Goal: Information Seeking & Learning: Learn about a topic

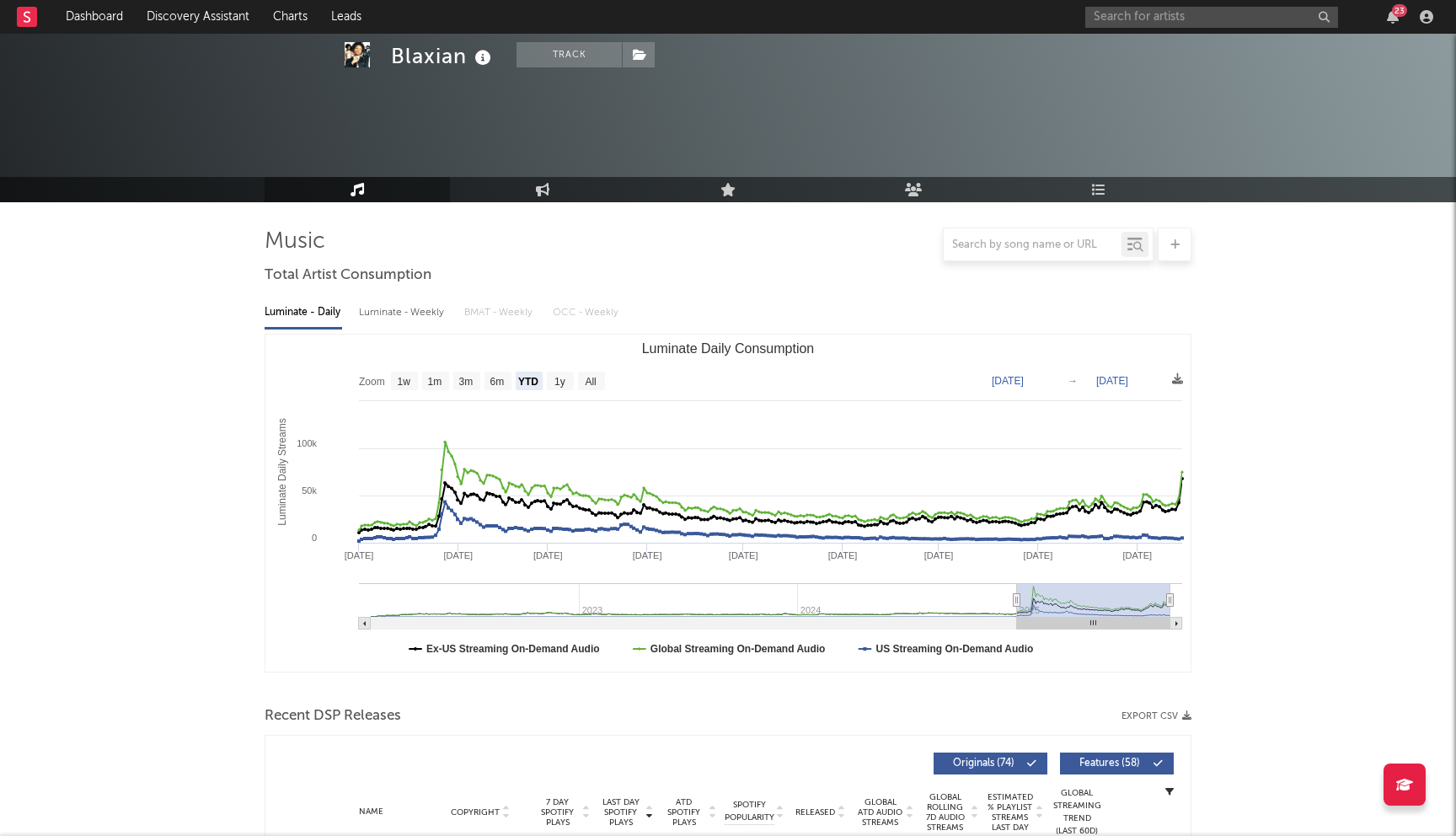
select select "YTD"
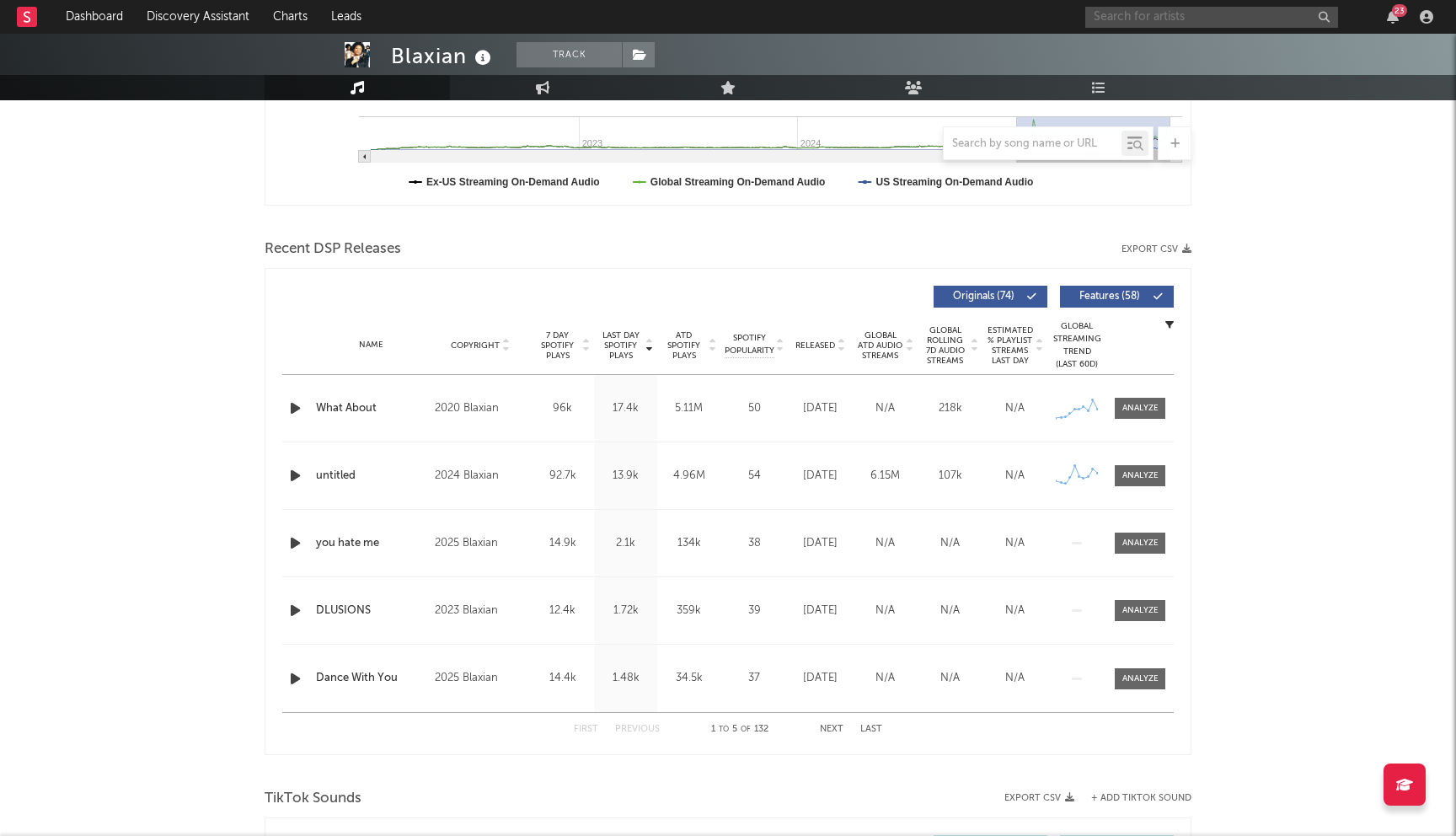
click at [1180, 21] on input "text" at bounding box center [1212, 17] width 253 height 21
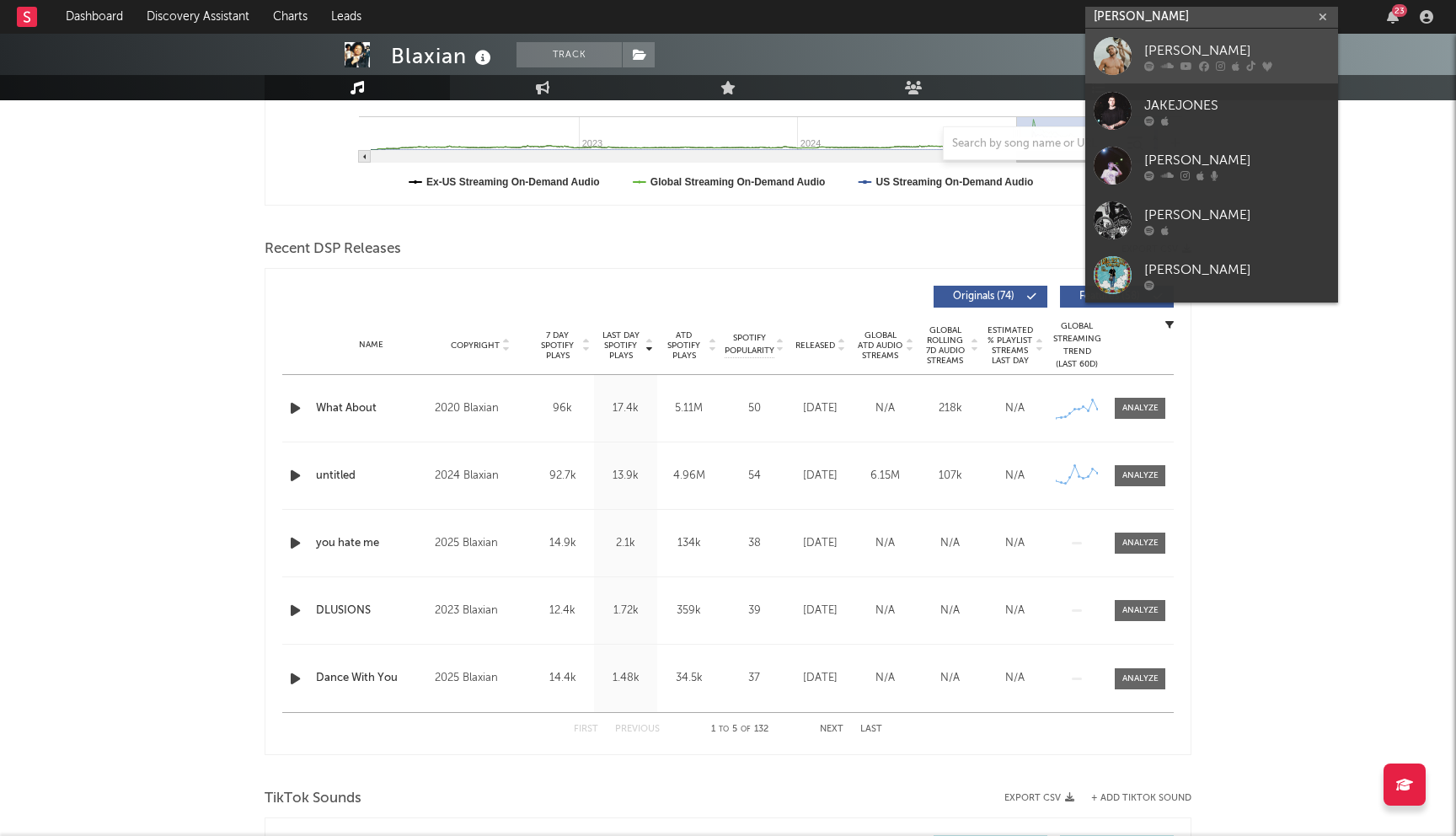
type input "[PERSON_NAME]"
click at [1196, 66] on div at bounding box center [1238, 66] width 185 height 10
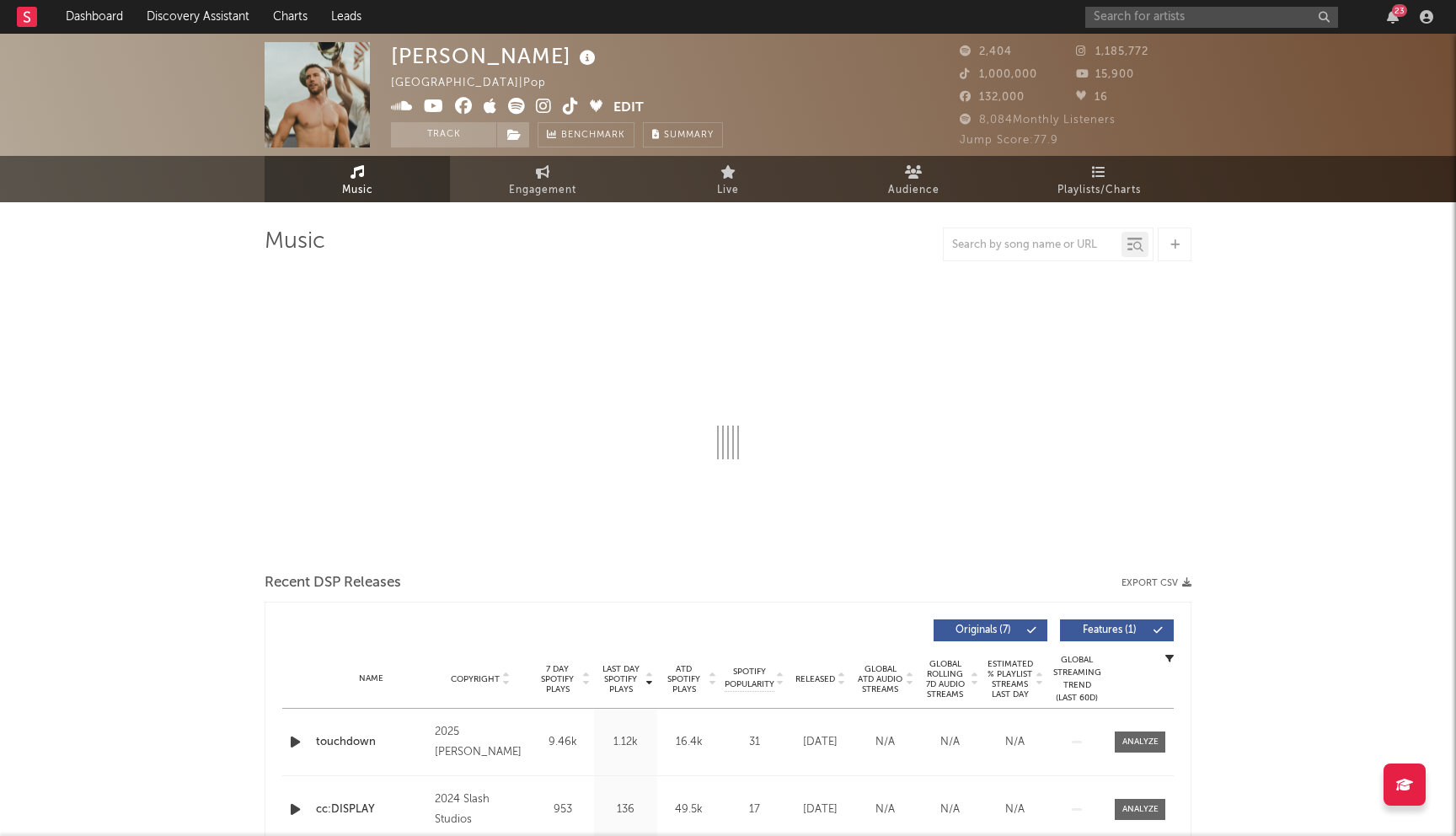
select select "1w"
